Goal: Information Seeking & Learning: Learn about a topic

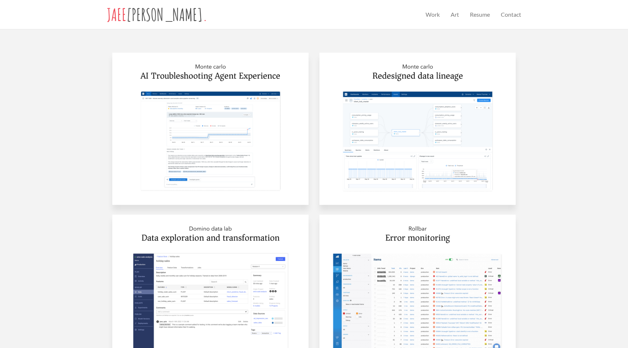
scroll to position [346, 0]
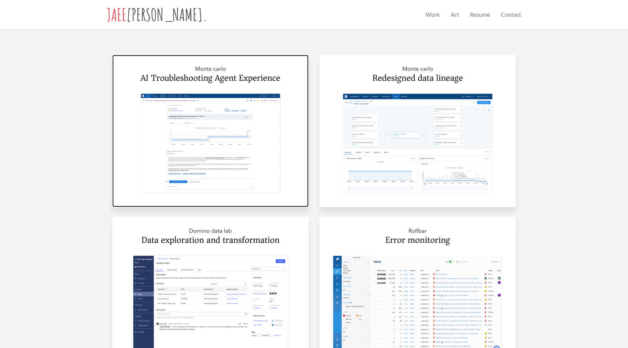
click at [204, 144] on img at bounding box center [210, 131] width 196 height 152
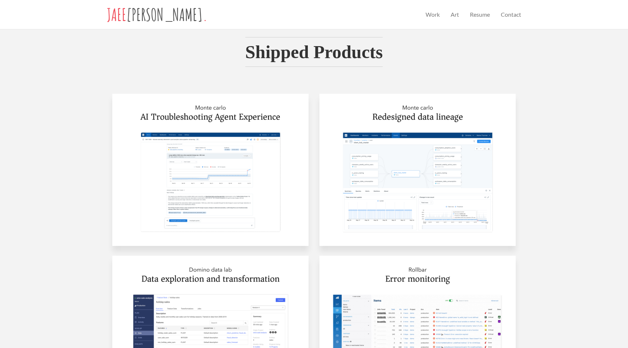
scroll to position [312, 0]
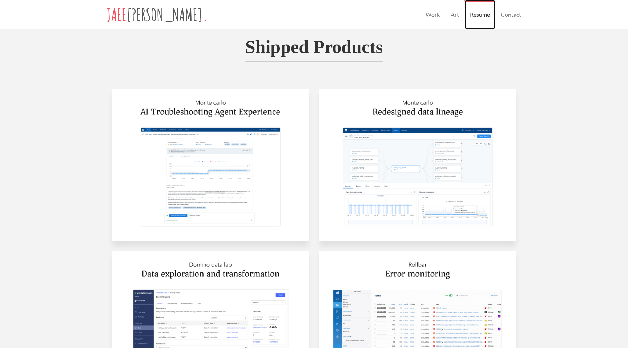
click at [480, 13] on link "Resume" at bounding box center [480, 14] width 31 height 29
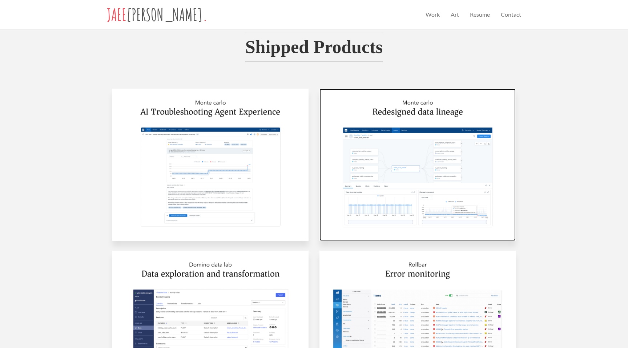
click at [419, 179] on img at bounding box center [418, 165] width 196 height 152
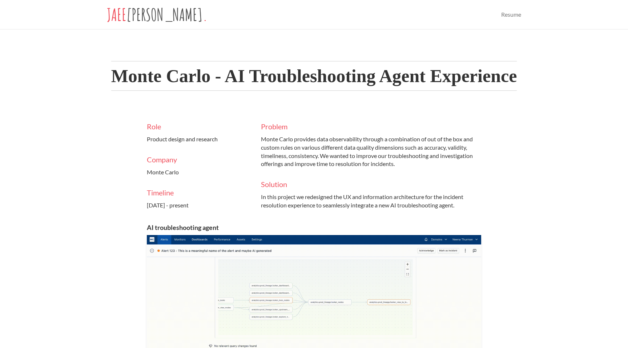
scroll to position [4, 0]
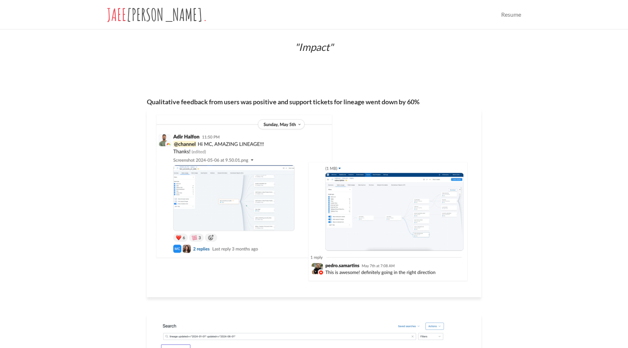
scroll to position [4356, 0]
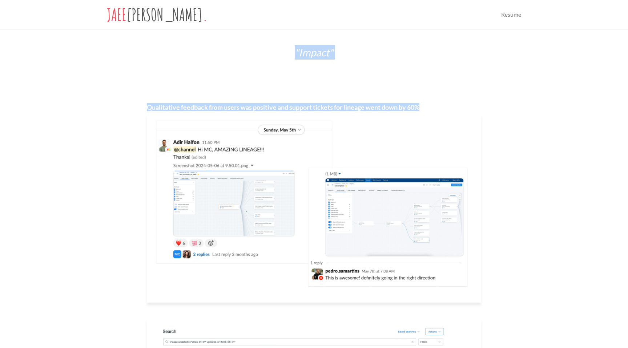
drag, startPoint x: 427, startPoint y: 116, endPoint x: 123, endPoint y: 105, distance: 304.1
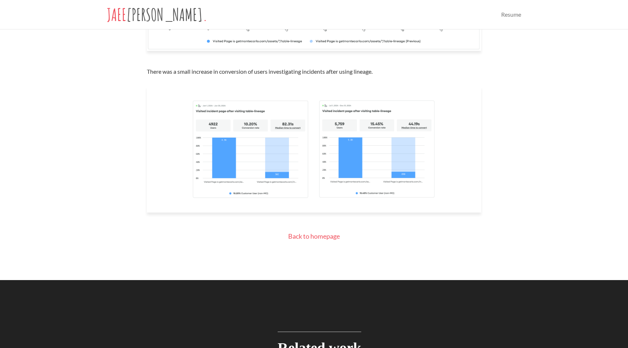
scroll to position [5061, 0]
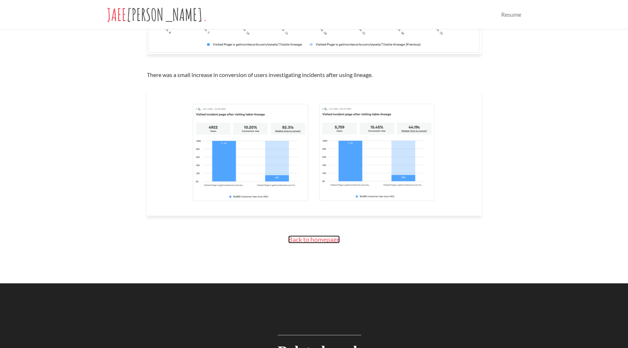
click at [308, 244] on span "Back to homepage" at bounding box center [314, 240] width 52 height 8
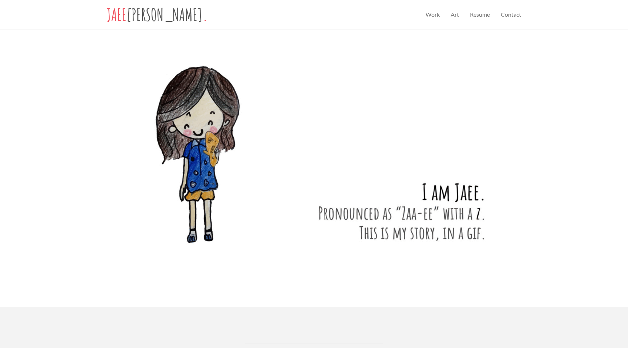
scroll to position [286, 0]
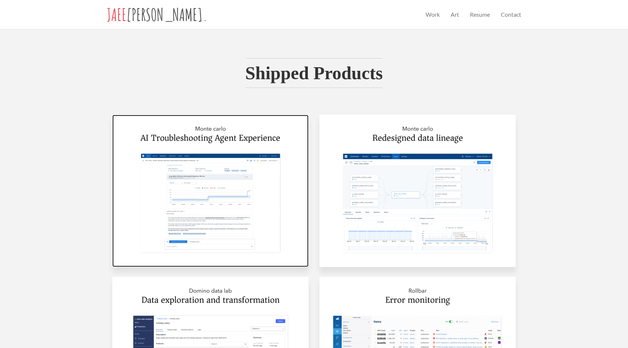
click at [216, 181] on img at bounding box center [210, 191] width 196 height 152
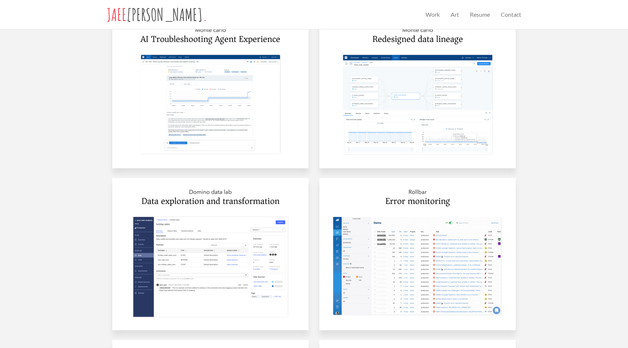
scroll to position [395, 0]
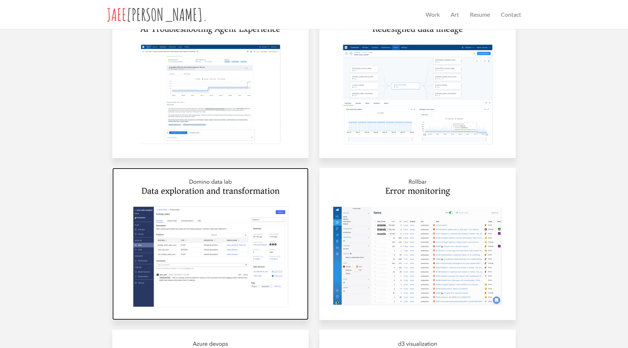
click at [219, 259] on img at bounding box center [210, 244] width 196 height 152
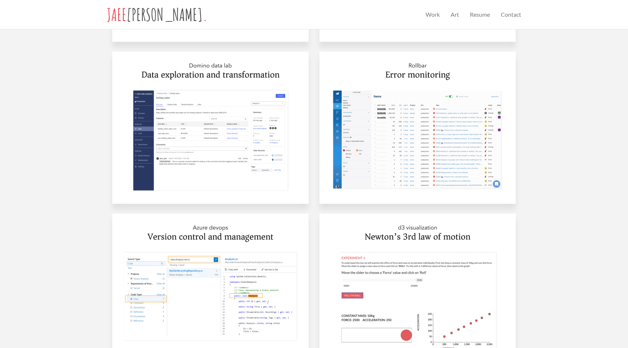
scroll to position [513, 0]
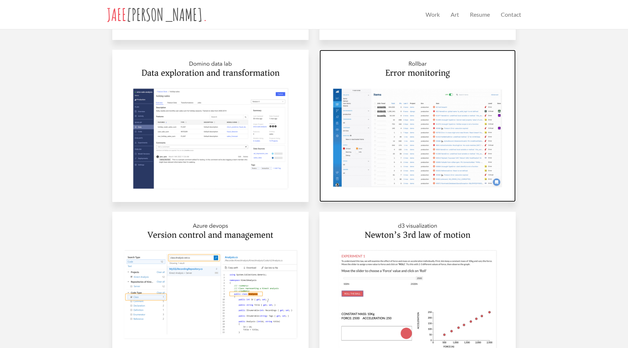
click at [422, 129] on img at bounding box center [418, 126] width 196 height 152
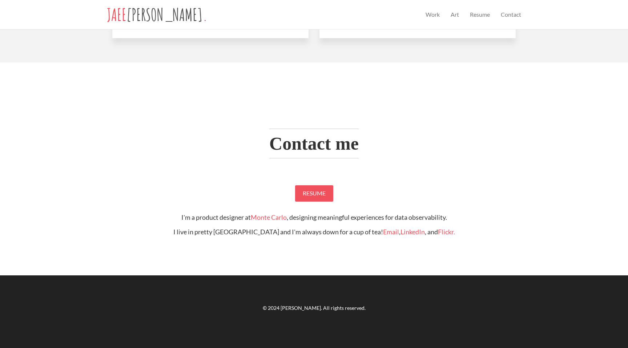
scroll to position [834, 0]
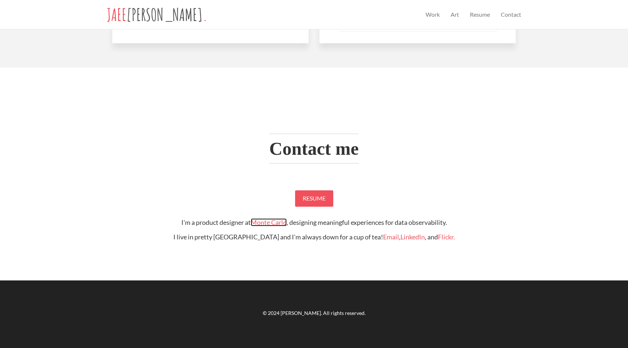
click at [260, 225] on link "Monte Carlo" at bounding box center [269, 223] width 36 height 8
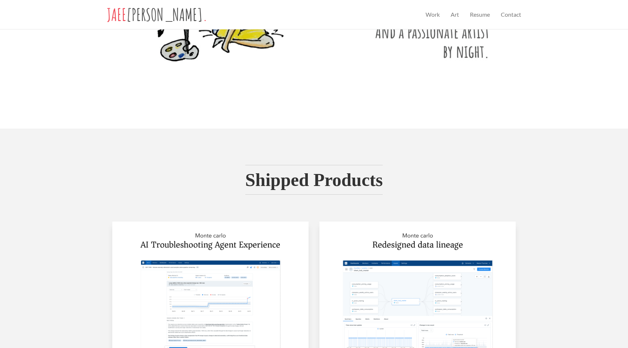
scroll to position [0, 0]
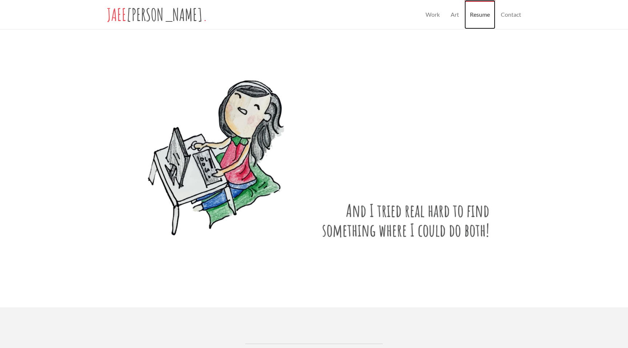
click at [478, 11] on link "Resume" at bounding box center [480, 14] width 31 height 29
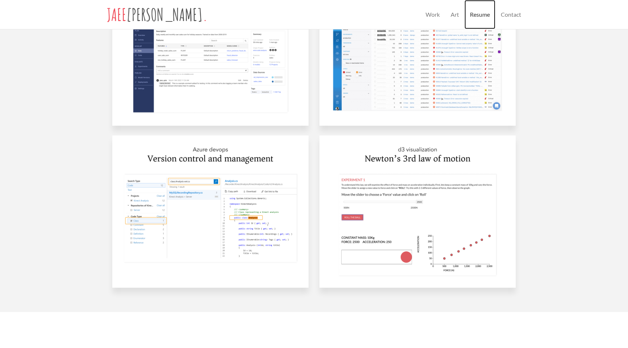
scroll to position [592, 0]
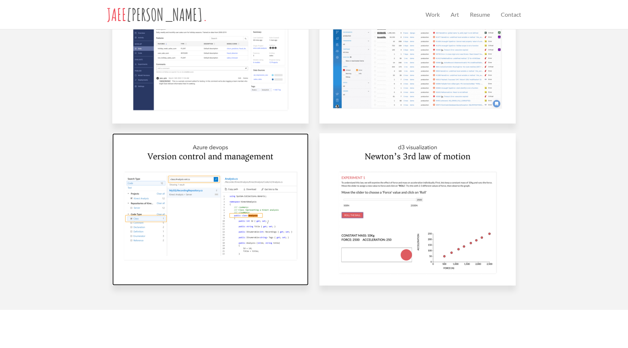
click at [229, 152] on img at bounding box center [210, 209] width 196 height 152
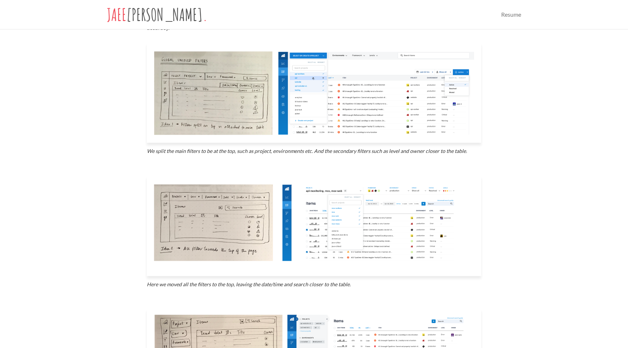
scroll to position [2476, 0]
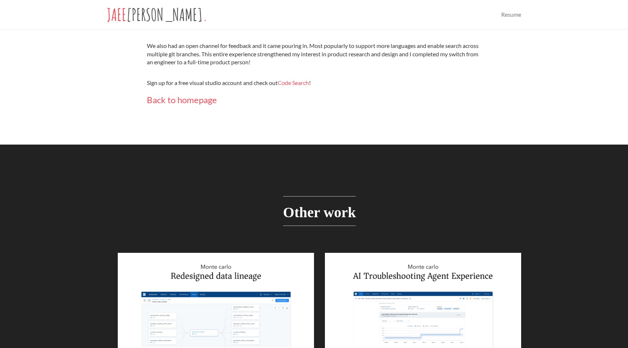
scroll to position [2588, 0]
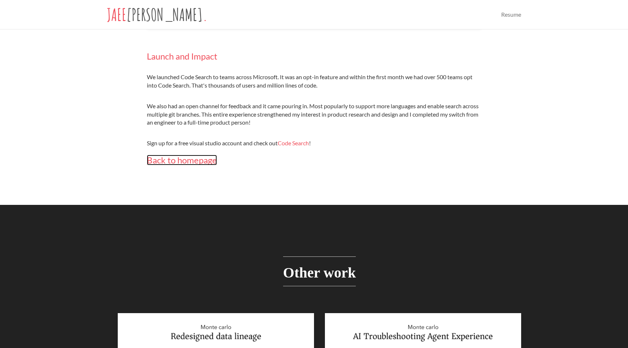
click at [188, 160] on span "Back to homepage" at bounding box center [182, 160] width 70 height 11
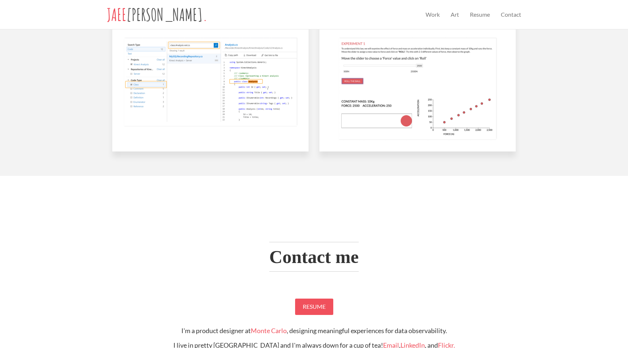
scroll to position [605, 0]
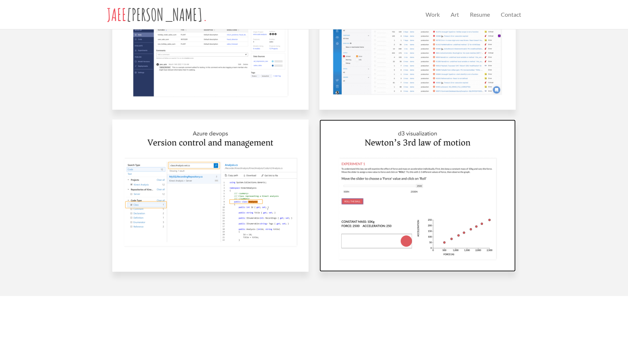
click at [425, 172] on img at bounding box center [418, 196] width 196 height 152
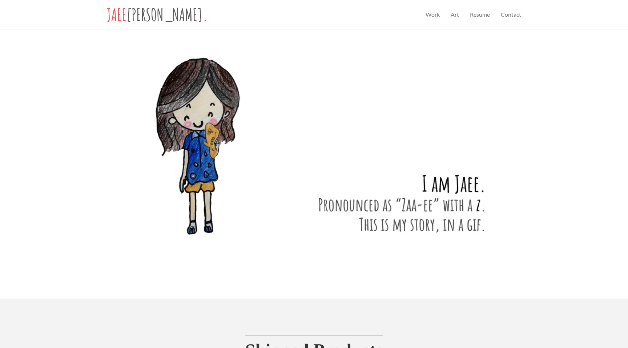
scroll to position [0, 0]
